Goal: Information Seeking & Learning: Learn about a topic

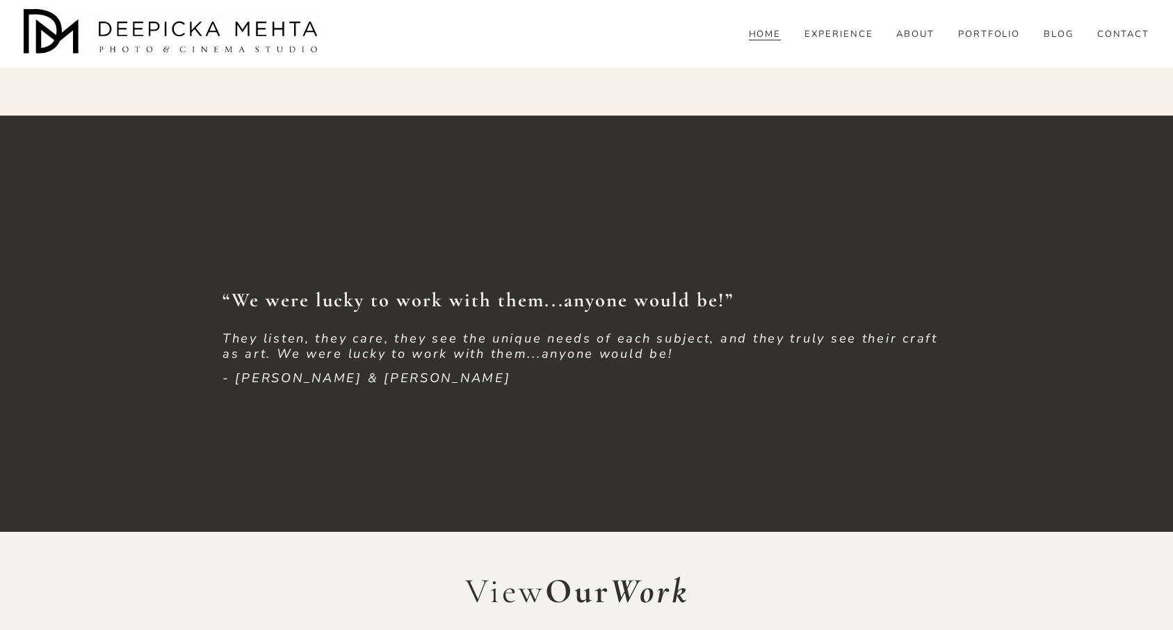
scroll to position [2836, 0]
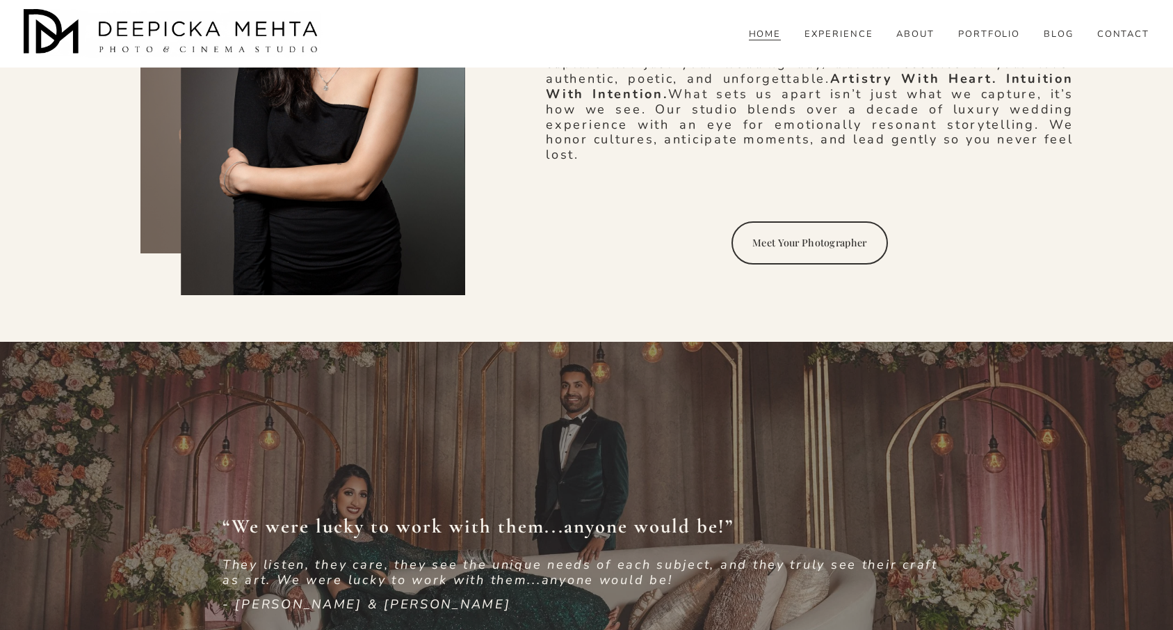
click at [855, 41] on link "EXPERIENCE" at bounding box center [839, 35] width 69 height 13
